Goal: Information Seeking & Learning: Learn about a topic

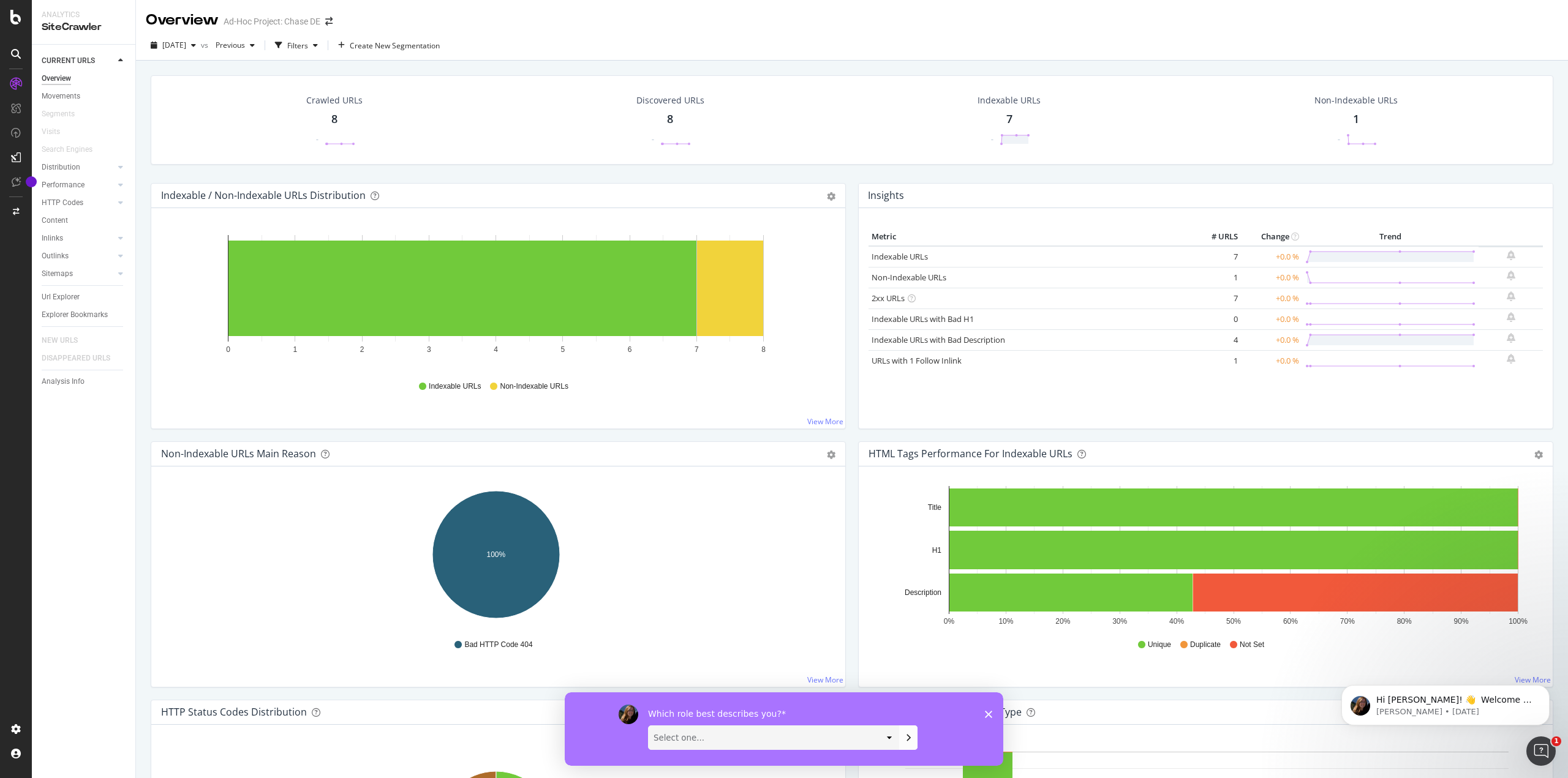
click at [1110, 447] on div "HTML Tags Performance for Indexable URLs Bar Bar (by Percentage) Table Export a…" at bounding box center [1205, 454] width 694 height 25
